Goal: Find specific page/section: Find specific page/section

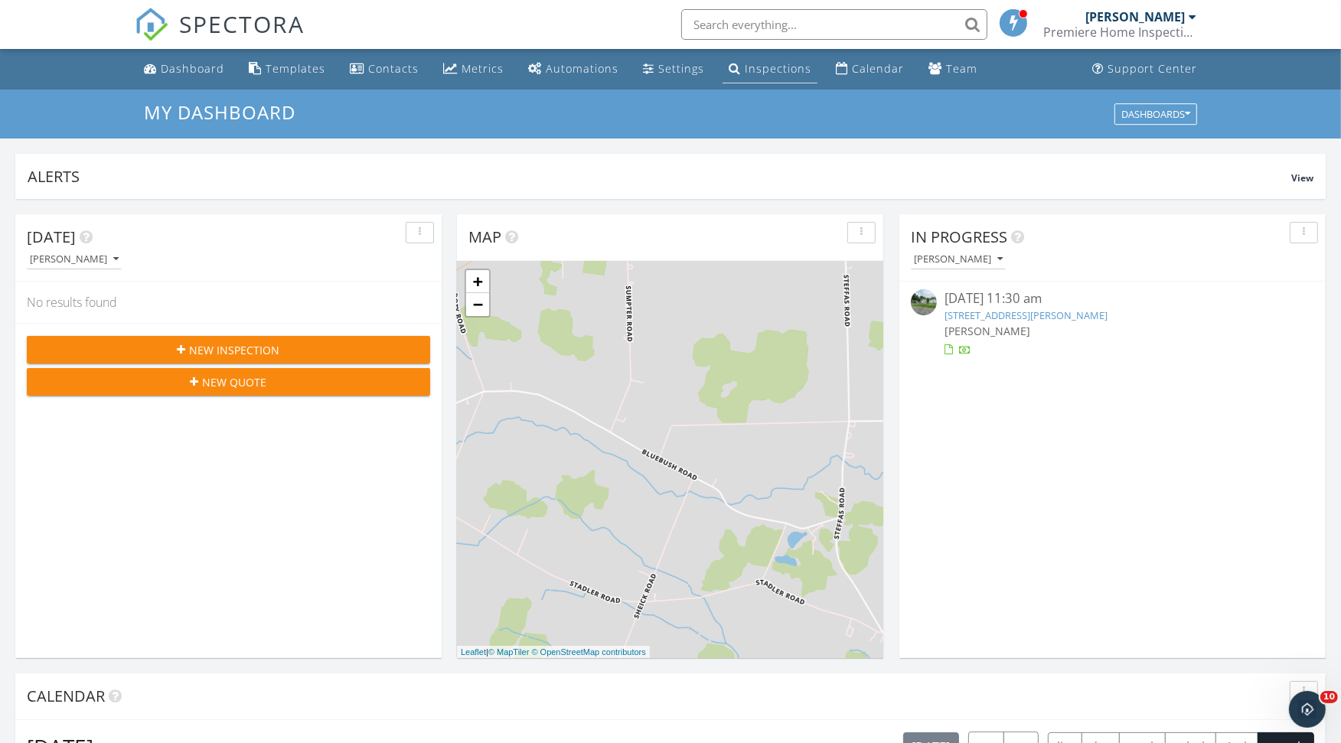
click at [769, 70] on div "Inspections" at bounding box center [778, 68] width 67 height 15
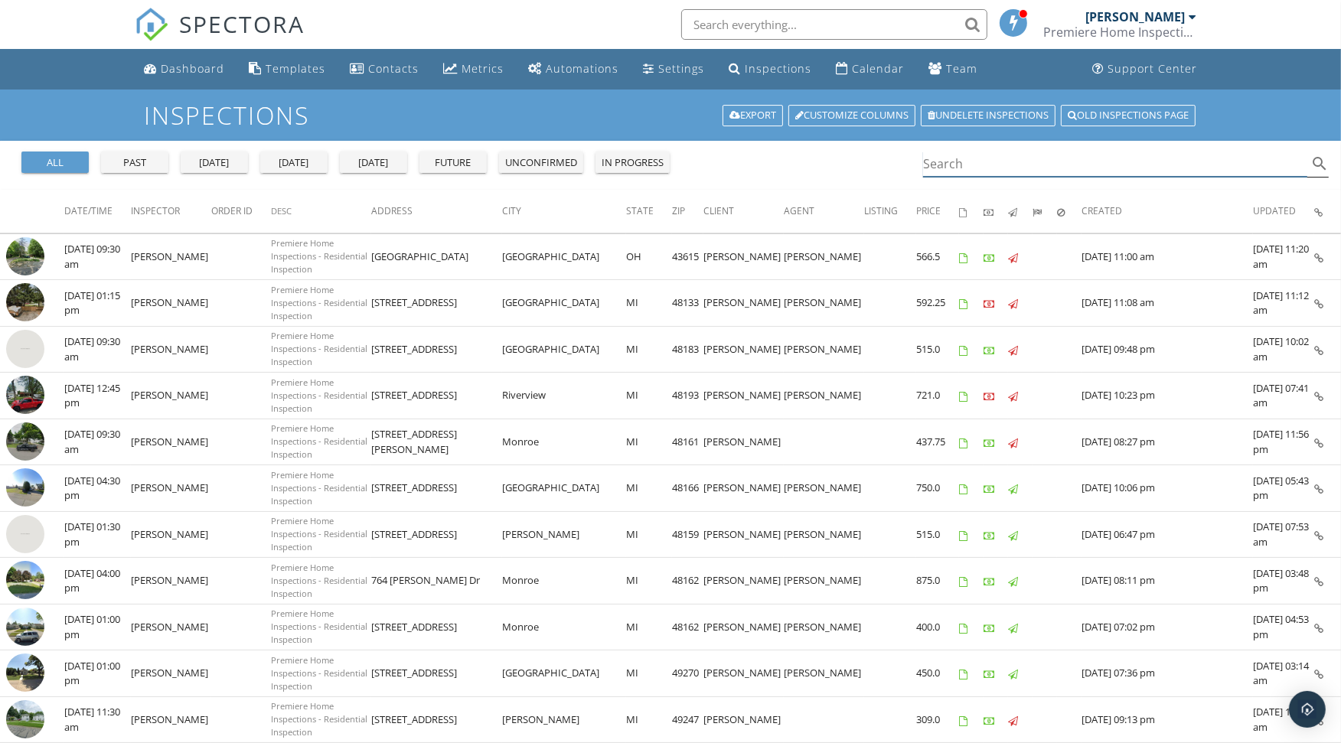
click at [949, 164] on input "Search" at bounding box center [1115, 164] width 384 height 25
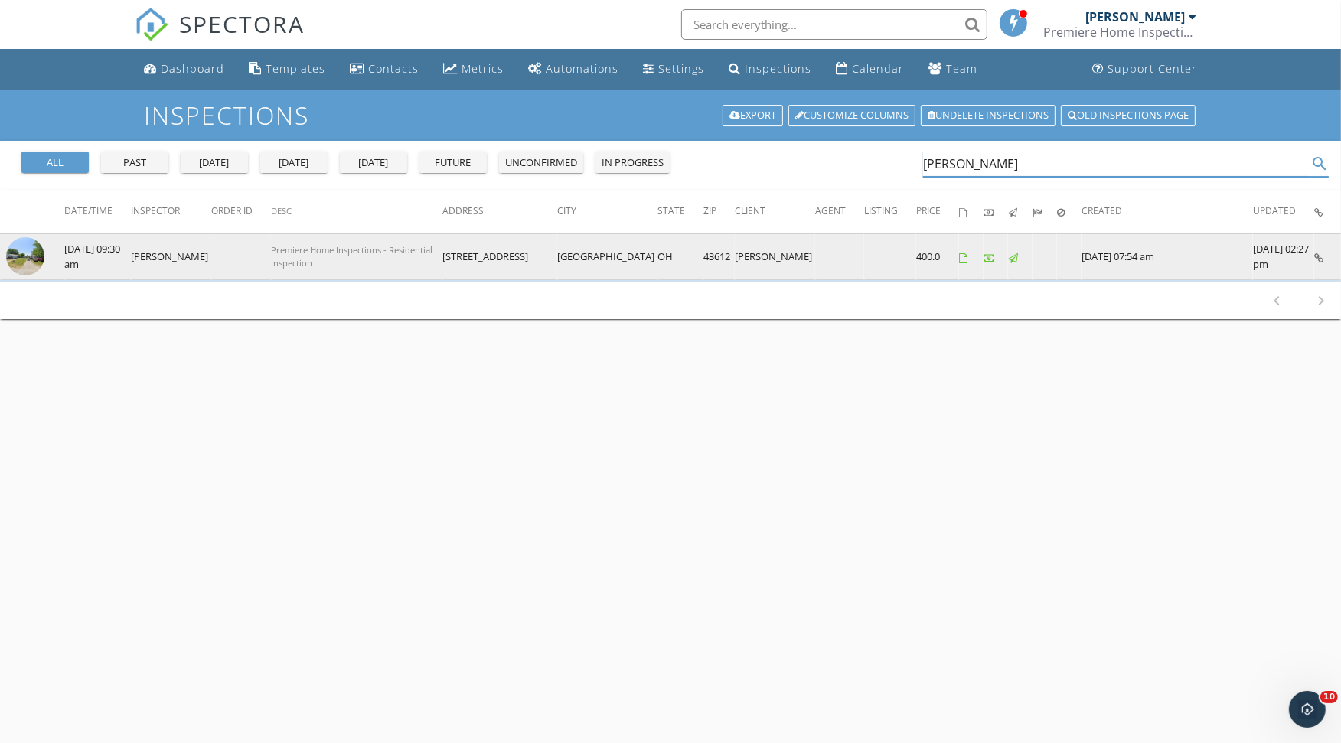
type input "IRVING"
click at [30, 249] on img at bounding box center [25, 256] width 38 height 38
